Goal: Transaction & Acquisition: Purchase product/service

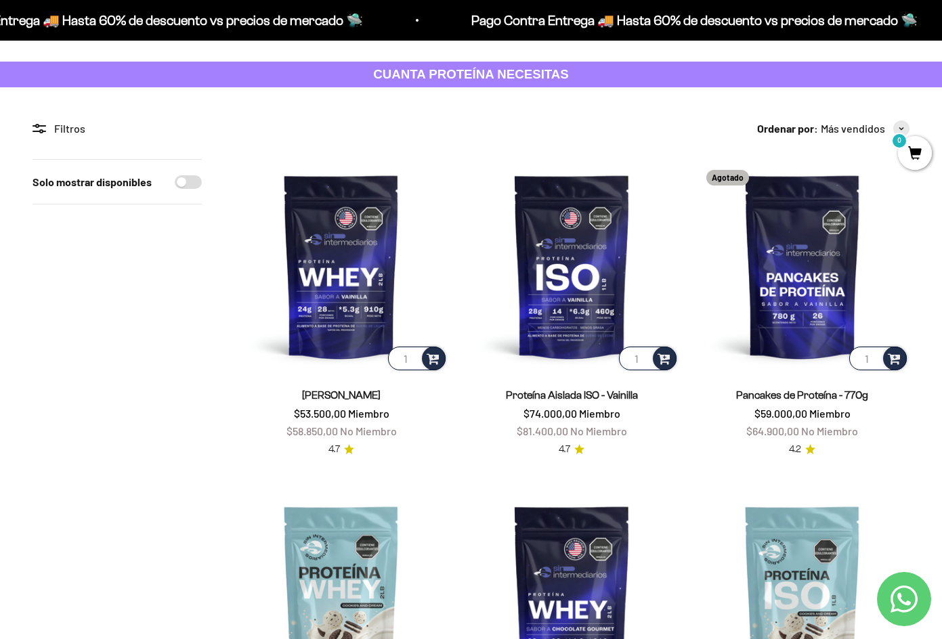
scroll to position [135, 0]
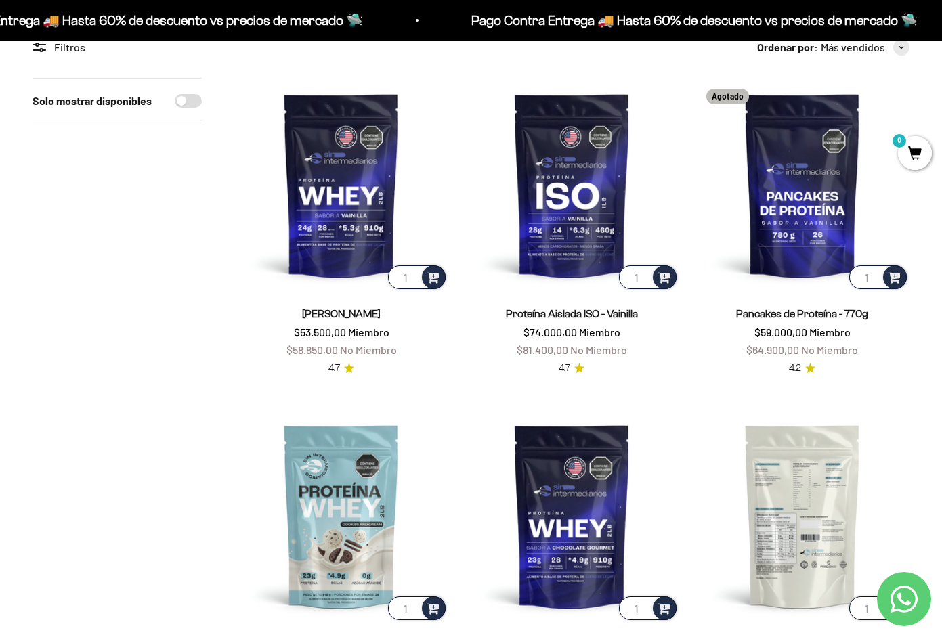
click at [696, 409] on img at bounding box center [803, 516] width 214 height 214
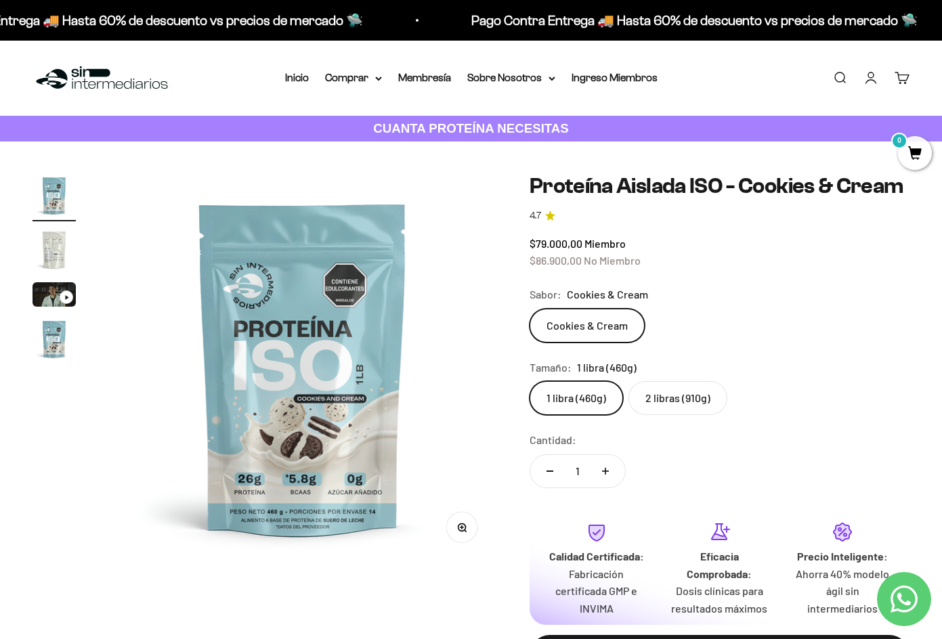
click at [43, 251] on img "Ir al artículo 2" at bounding box center [54, 249] width 43 height 43
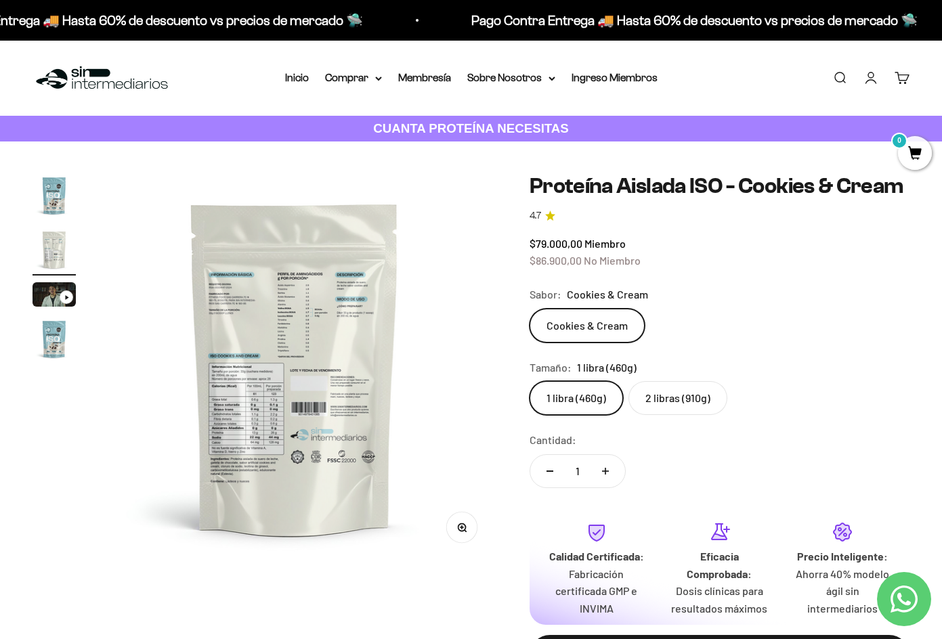
click at [56, 288] on img "Ir al artículo 3" at bounding box center [54, 294] width 43 height 24
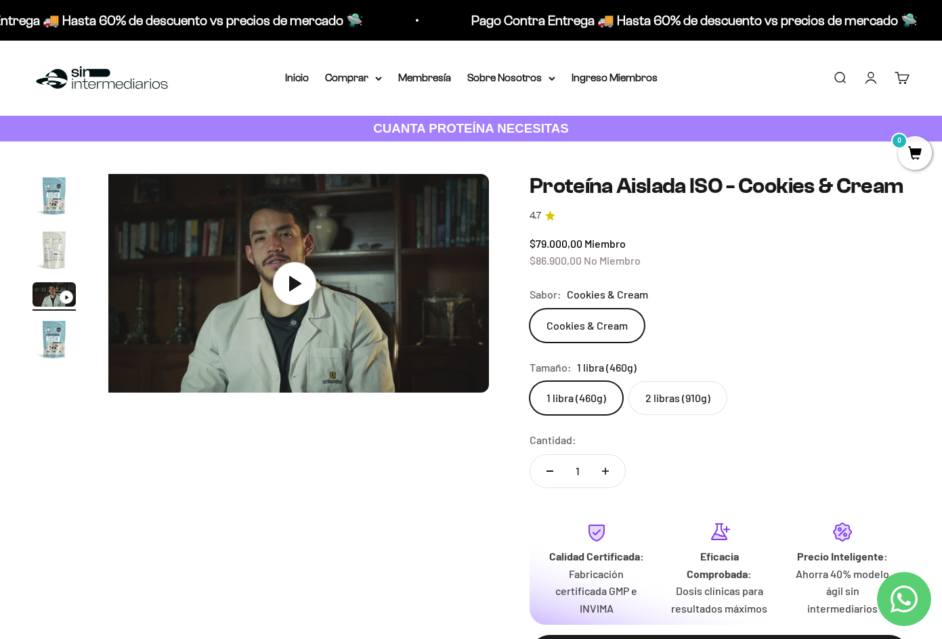
scroll to position [0, 810]
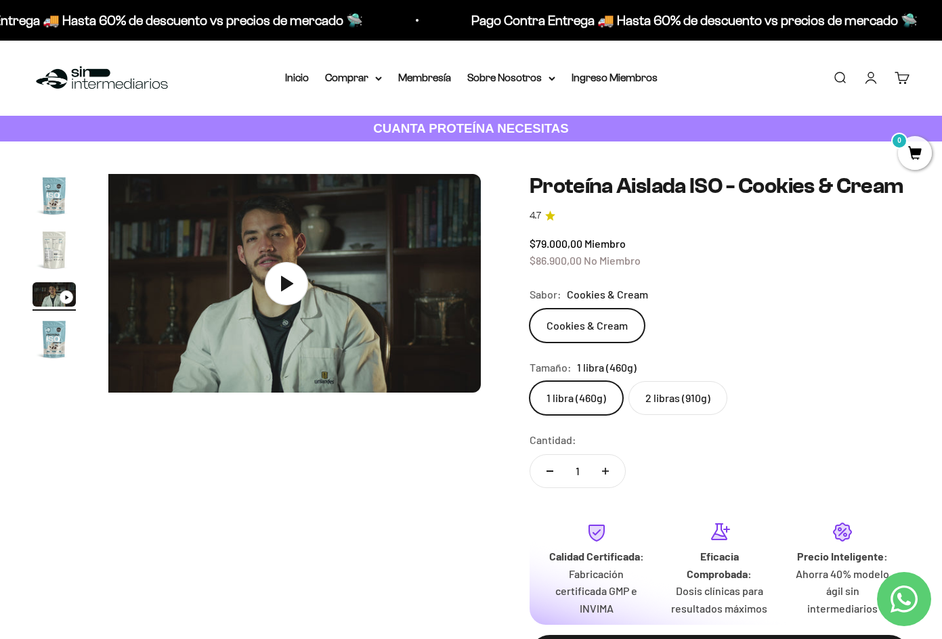
click at [54, 249] on img "Ir al artículo 2" at bounding box center [54, 249] width 43 height 43
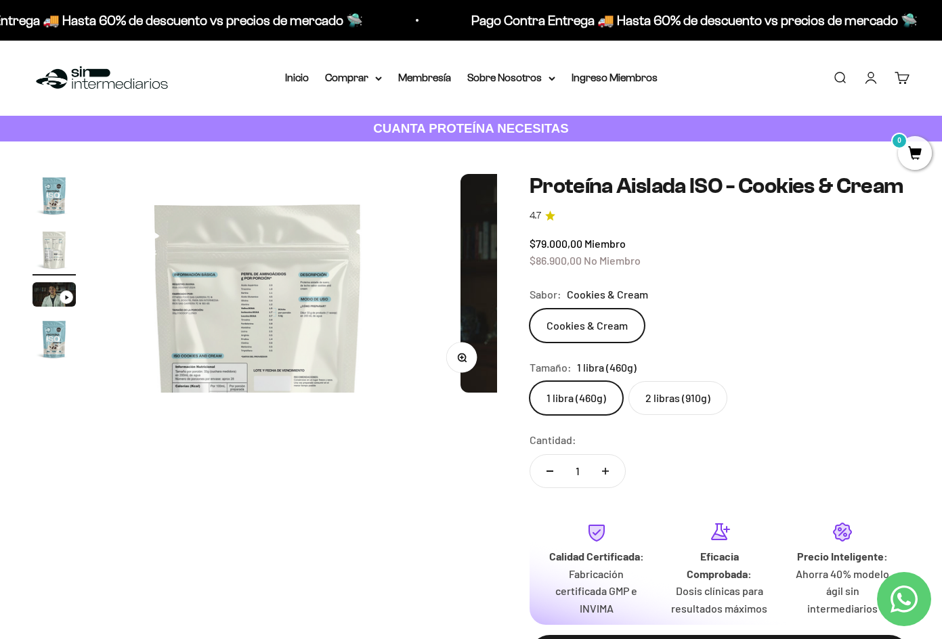
scroll to position [0, 405]
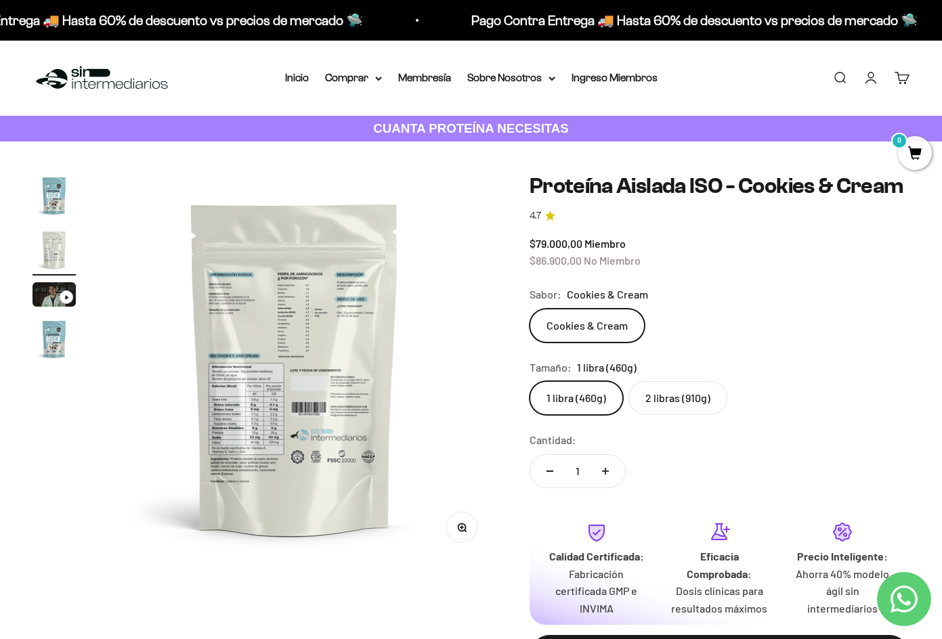
click at [56, 207] on img "Ir al artículo 1" at bounding box center [54, 195] width 43 height 43
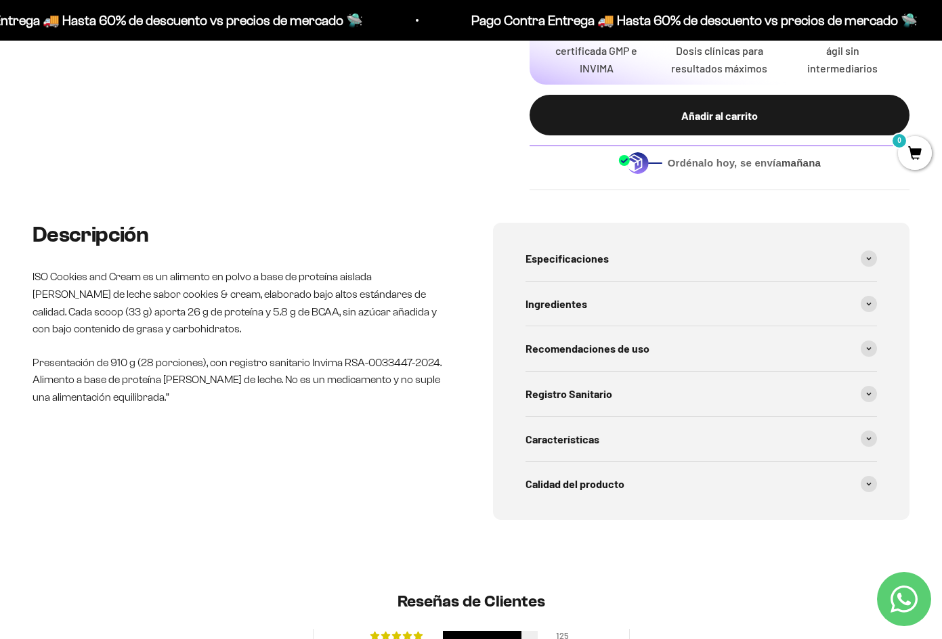
scroll to position [542, 0]
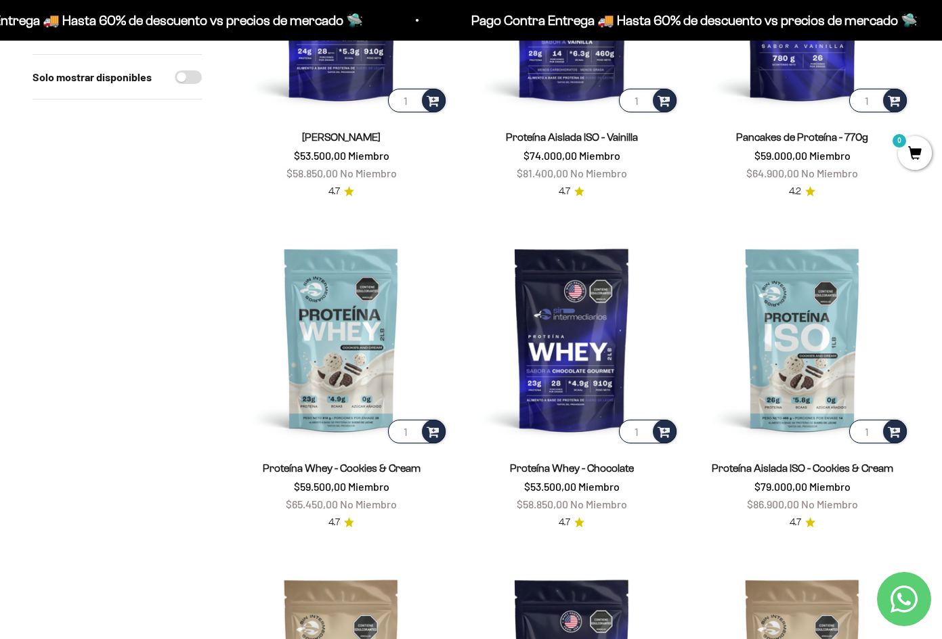
scroll to position [339, 0]
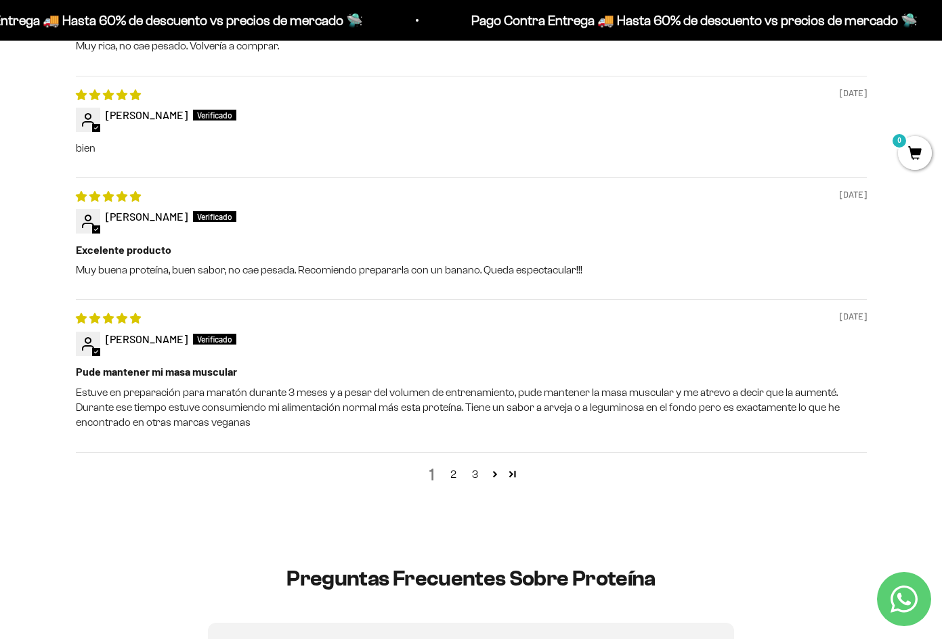
scroll to position [1626, 0]
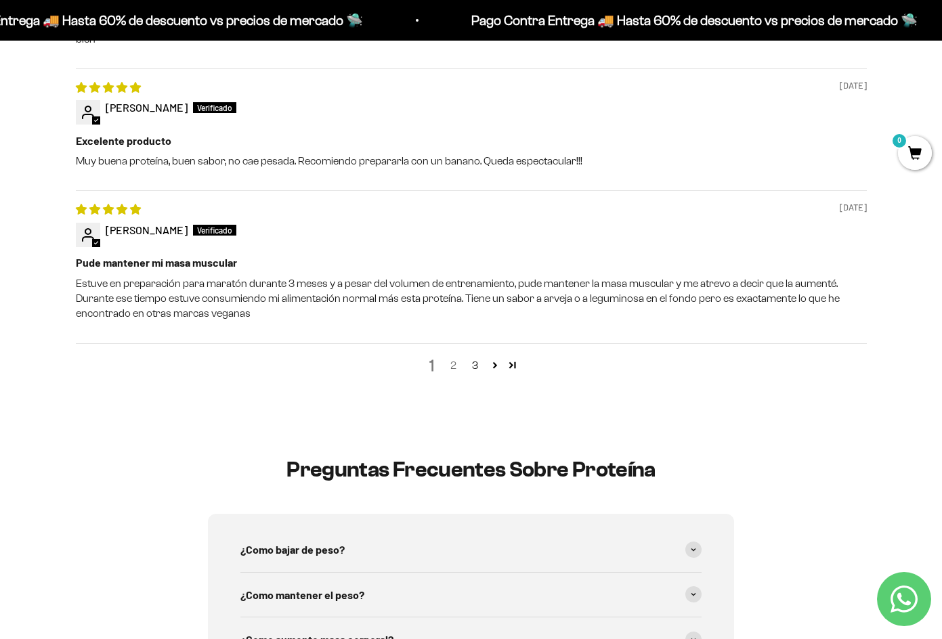
click at [459, 374] on link "2" at bounding box center [454, 366] width 22 height 16
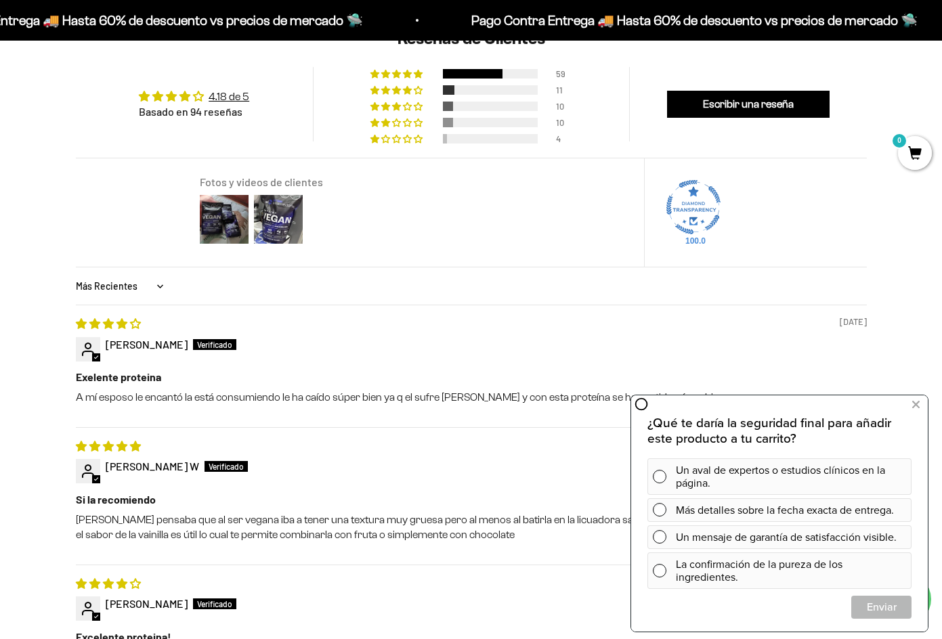
scroll to position [1009, 0]
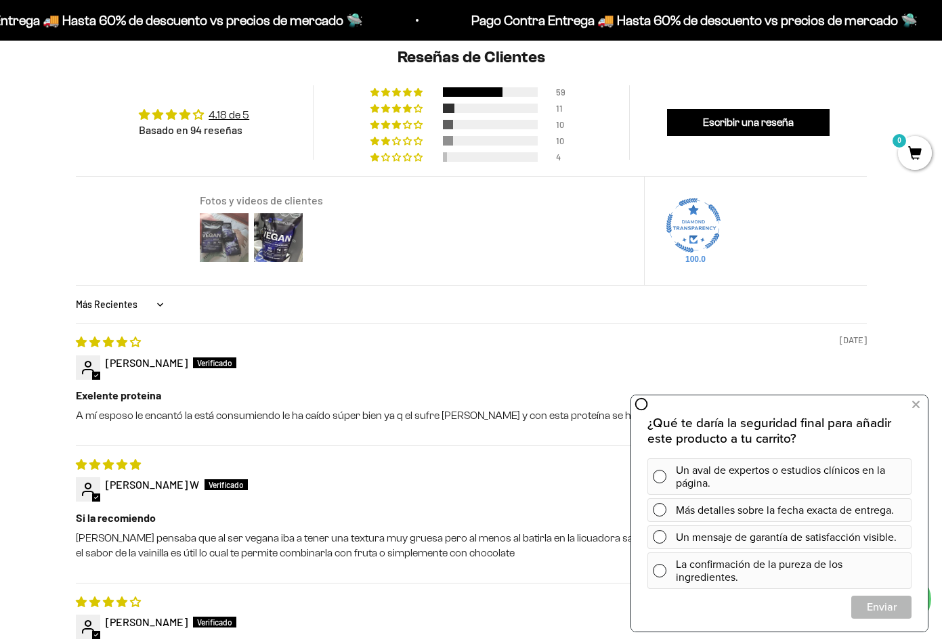
click at [211, 243] on img at bounding box center [224, 238] width 54 height 54
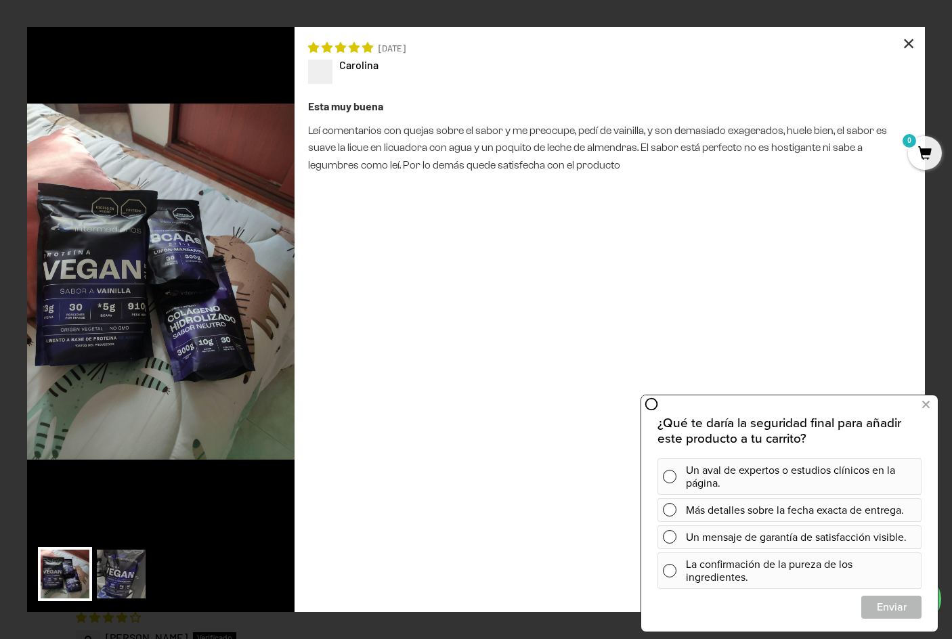
click at [915, 39] on div "×" at bounding box center [909, 43] width 33 height 33
